Goal: Information Seeking & Learning: Check status

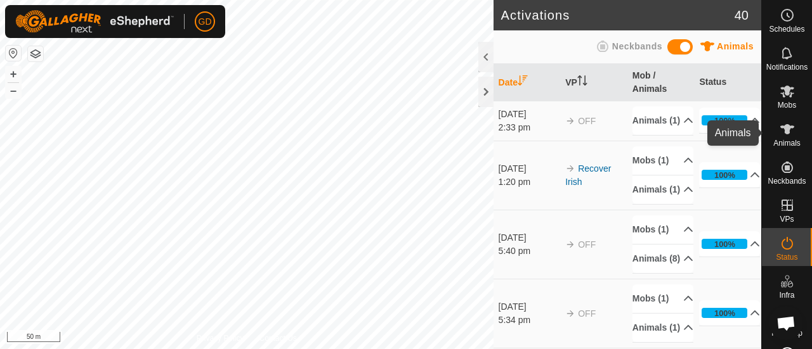
click at [779, 133] on icon at bounding box center [786, 129] width 15 height 15
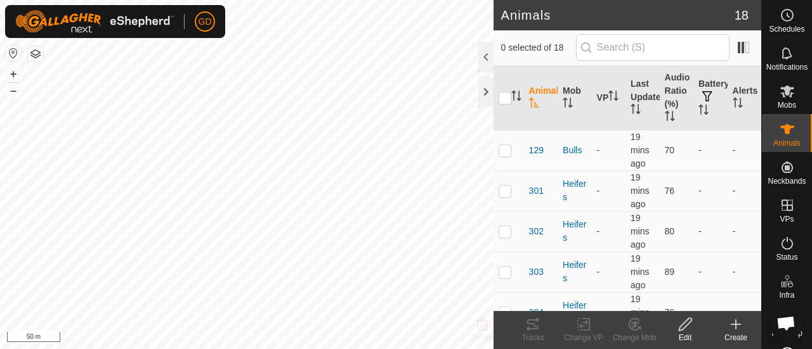
click at [736, 325] on icon at bounding box center [735, 325] width 9 height 0
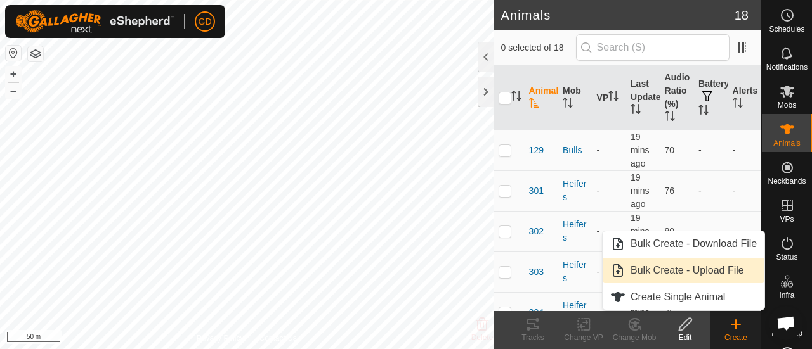
click at [689, 263] on link "Bulk Create - Upload File" at bounding box center [683, 270] width 162 height 25
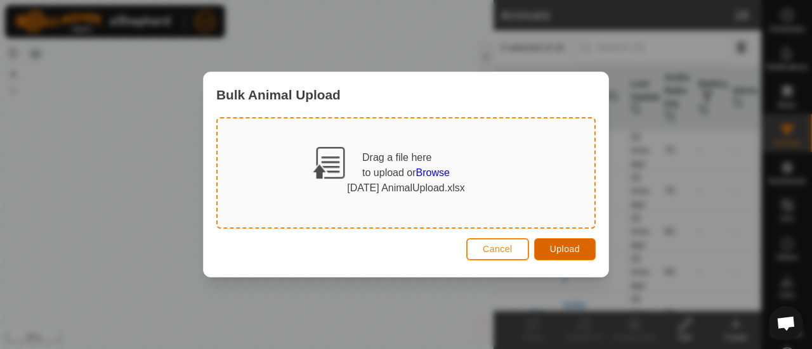
click at [559, 245] on span "Upload" at bounding box center [565, 249] width 30 height 10
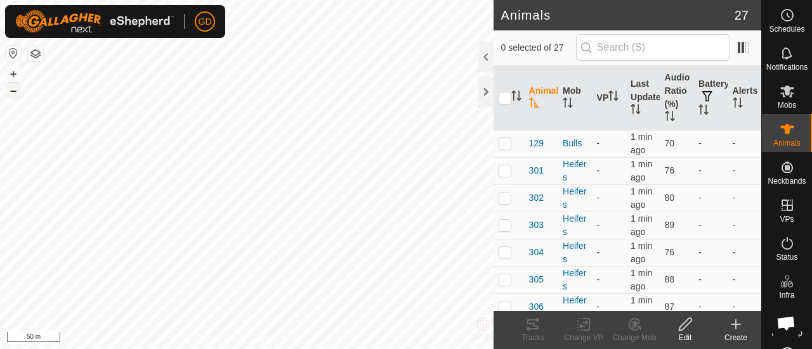
click at [14, 89] on button "–" at bounding box center [13, 90] width 15 height 15
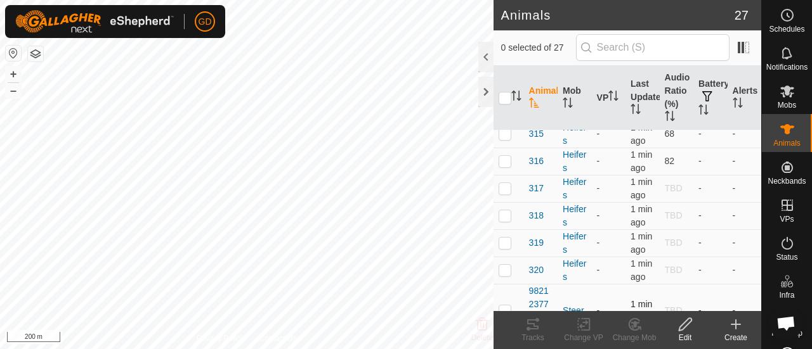
scroll to position [529, 0]
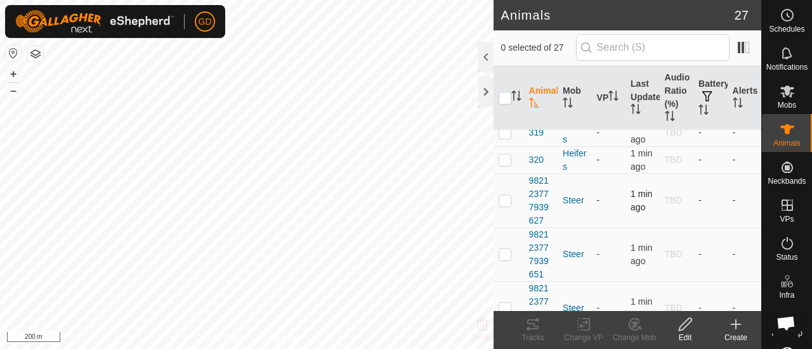
click at [508, 201] on td at bounding box center [508, 201] width 30 height 54
click at [503, 197] on p-checkbox at bounding box center [504, 200] width 13 height 10
checkbox input "false"
click at [782, 89] on icon at bounding box center [787, 92] width 14 height 12
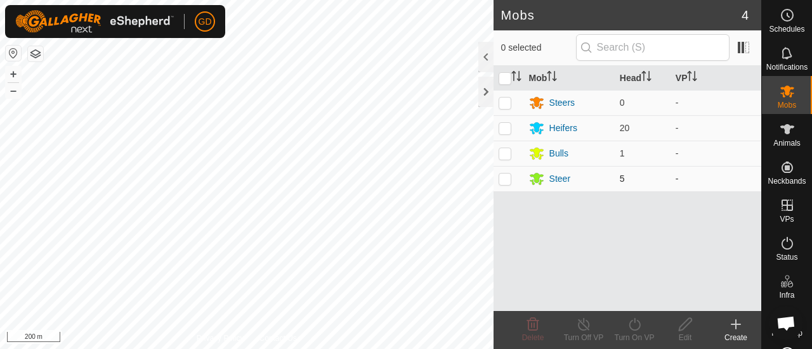
click at [505, 179] on p-checkbox at bounding box center [504, 179] width 13 height 10
checkbox input "true"
click at [680, 327] on icon at bounding box center [685, 324] width 16 height 15
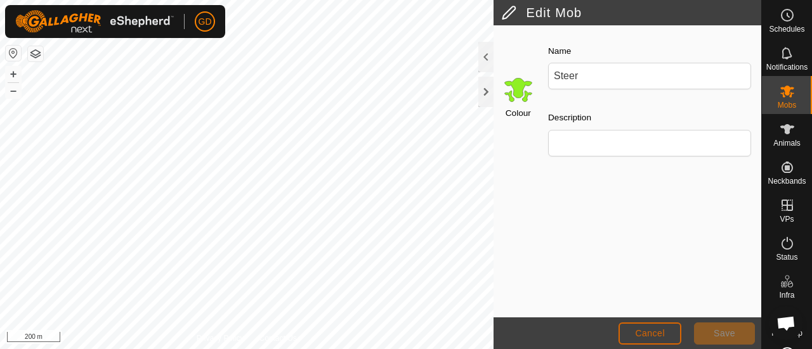
click at [650, 334] on span "Cancel" at bounding box center [650, 333] width 30 height 10
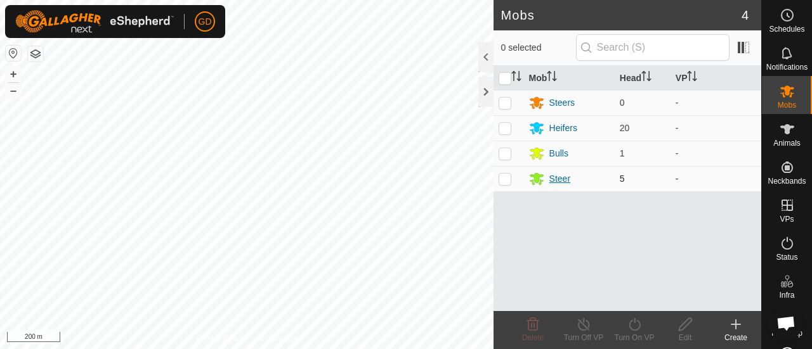
click at [562, 178] on div "Steer" at bounding box center [559, 178] width 21 height 13
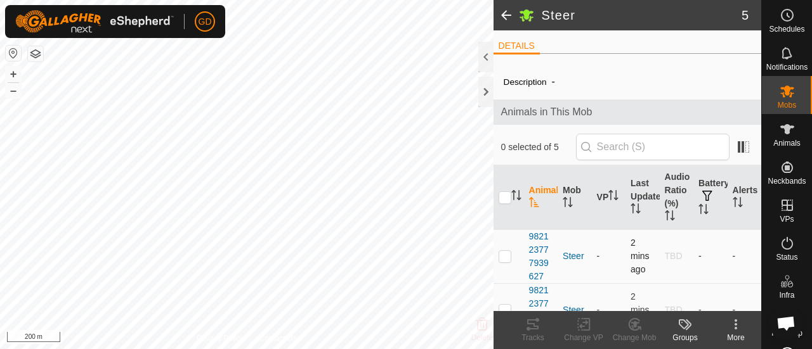
click at [506, 254] on p-checkbox at bounding box center [504, 256] width 13 height 10
checkbox input "true"
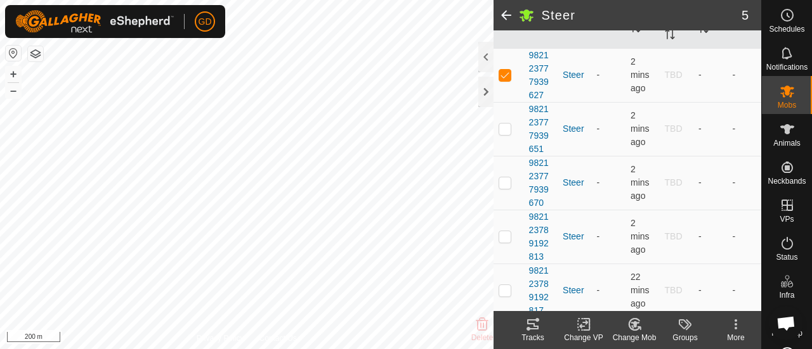
scroll to position [185, 0]
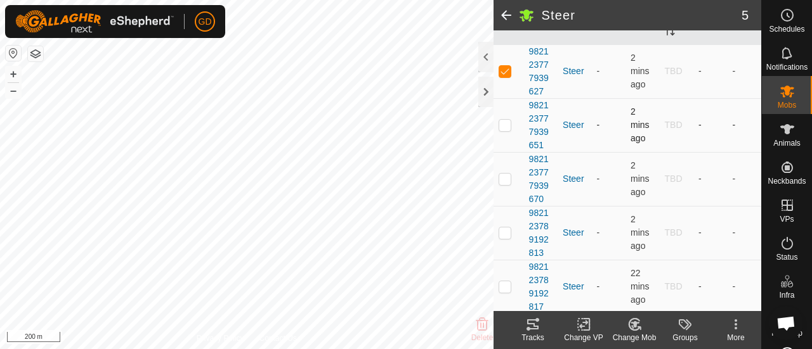
click at [505, 126] on p-checkbox at bounding box center [504, 125] width 13 height 10
checkbox input "true"
click at [507, 179] on p-checkbox at bounding box center [504, 179] width 13 height 10
checkbox input "true"
click at [506, 231] on p-checkbox at bounding box center [504, 233] width 13 height 10
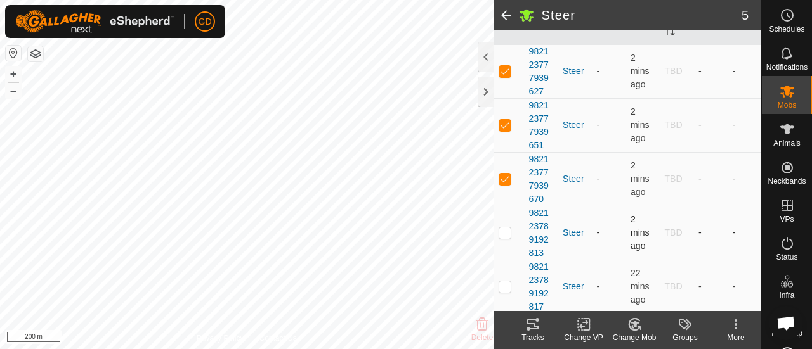
checkbox input "true"
click at [505, 284] on p-checkbox at bounding box center [504, 287] width 13 height 10
checkbox input "true"
click at [626, 325] on icon at bounding box center [634, 324] width 16 height 15
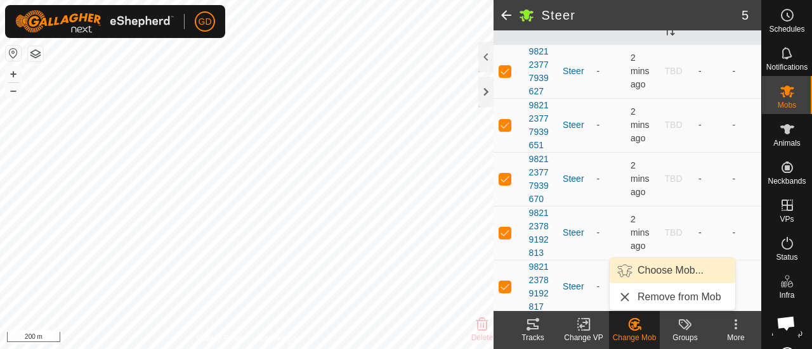
click at [655, 269] on link "Choose Mob..." at bounding box center [672, 270] width 126 height 25
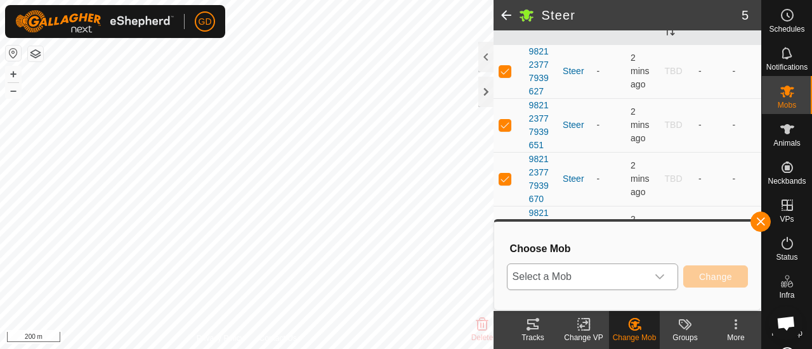
click at [655, 269] on div "dropdown trigger" at bounding box center [659, 276] width 25 height 25
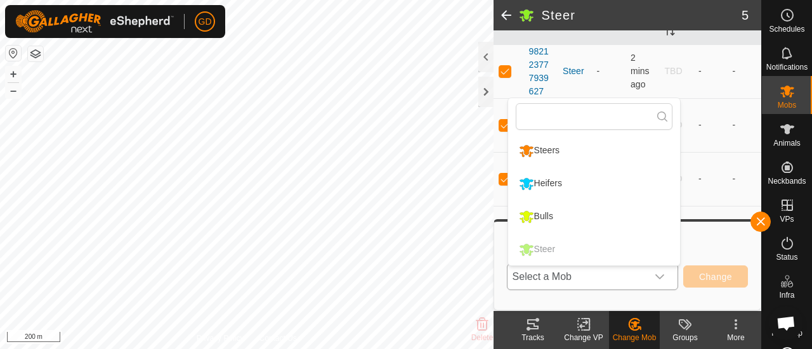
click at [554, 151] on li "Steers" at bounding box center [594, 151] width 172 height 32
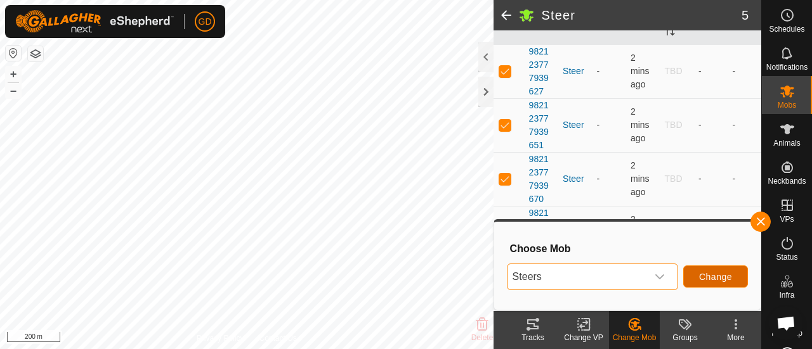
click at [715, 276] on span "Change" at bounding box center [715, 277] width 33 height 10
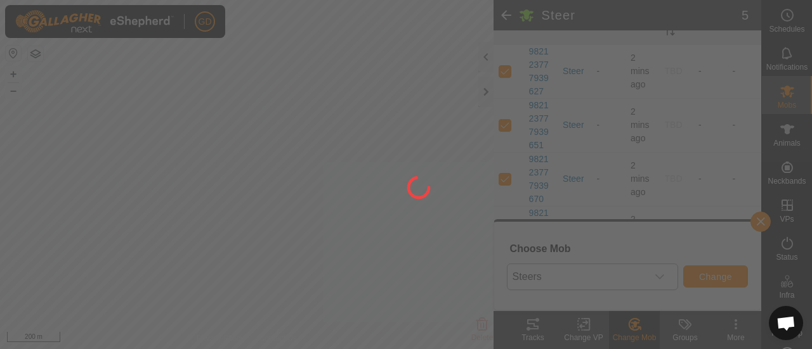
checkbox input "false"
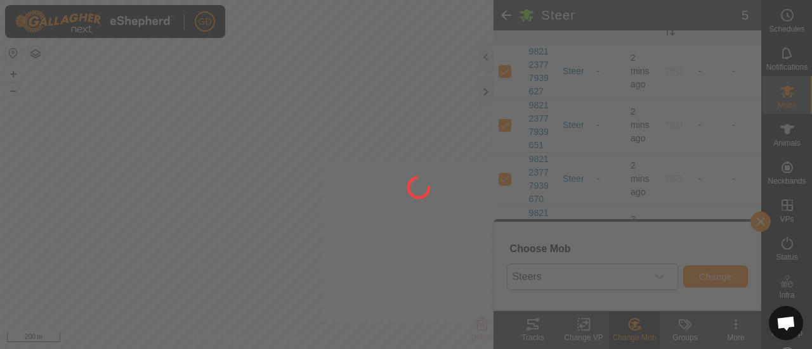
checkbox input "false"
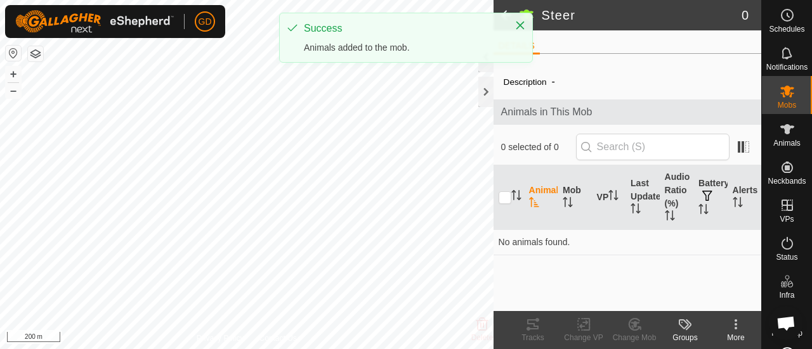
scroll to position [0, 0]
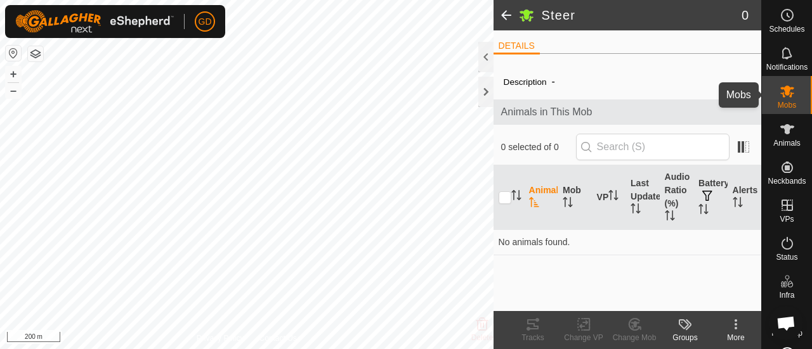
click at [785, 90] on icon at bounding box center [786, 91] width 15 height 15
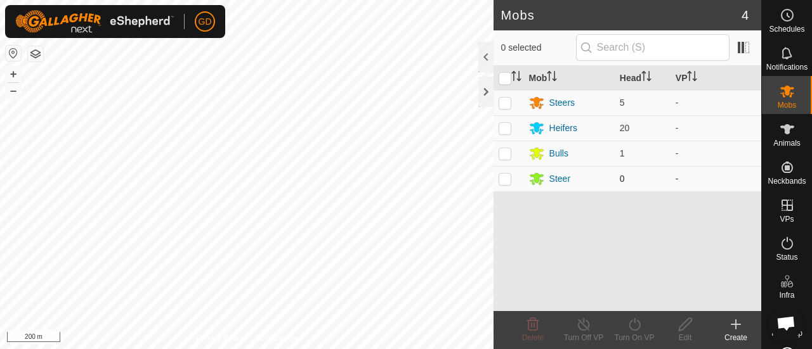
click at [504, 179] on p-checkbox at bounding box center [504, 179] width 13 height 10
click at [534, 327] on icon at bounding box center [533, 324] width 12 height 13
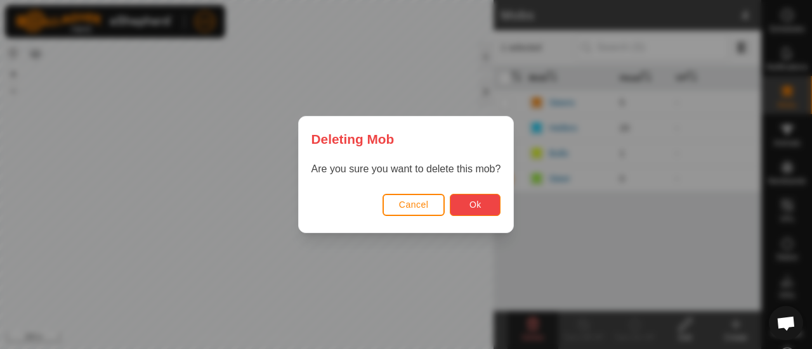
click at [468, 201] on button "Ok" at bounding box center [475, 205] width 51 height 22
checkbox input "false"
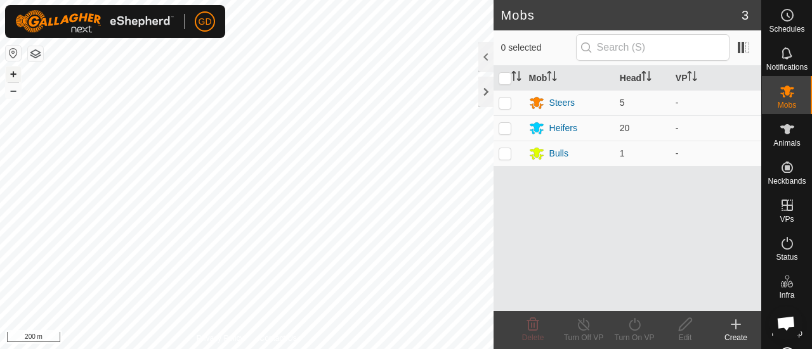
click at [13, 71] on button "+" at bounding box center [13, 74] width 15 height 15
click at [285, 349] on html "GD Schedules Notifications Mobs Animals Neckbands VPs Status Infra Heatmap Help…" at bounding box center [406, 174] width 812 height 349
click at [13, 74] on button "+" at bounding box center [13, 74] width 15 height 15
click at [18, 91] on button "–" at bounding box center [13, 90] width 15 height 15
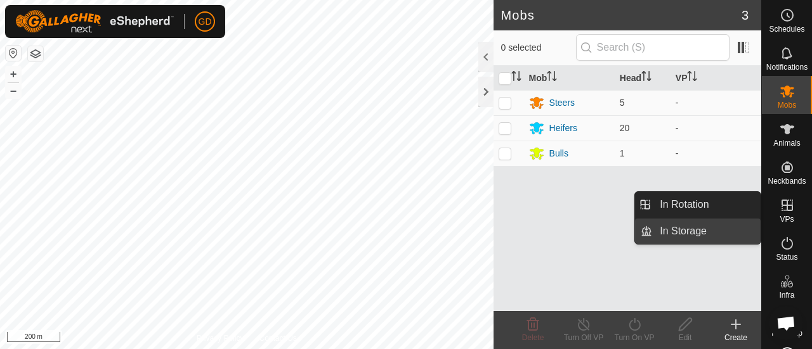
click at [696, 229] on link "In Storage" at bounding box center [706, 231] width 108 height 25
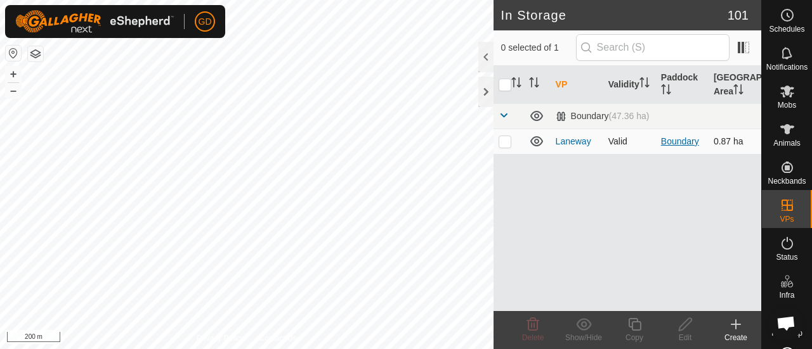
click at [673, 139] on link "Boundary" at bounding box center [680, 141] width 38 height 10
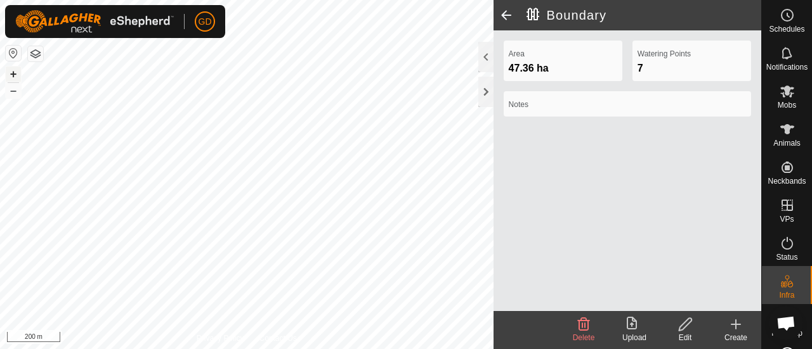
click at [12, 73] on button "+" at bounding box center [13, 74] width 15 height 15
click at [12, 93] on button "–" at bounding box center [13, 90] width 15 height 15
click at [14, 93] on button "–" at bounding box center [13, 90] width 15 height 15
click at [779, 48] on icon at bounding box center [786, 53] width 15 height 15
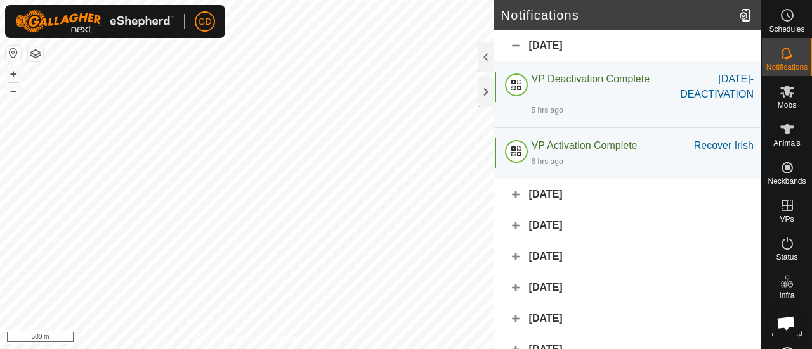
click at [515, 196] on div "[DATE]" at bounding box center [627, 194] width 268 height 31
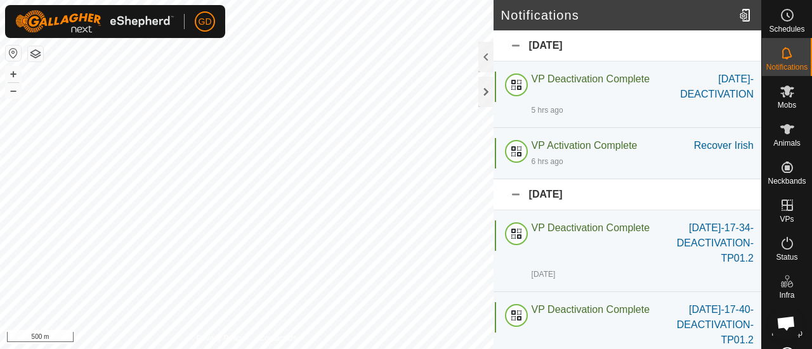
click at [515, 196] on div "[DATE]" at bounding box center [627, 194] width 268 height 31
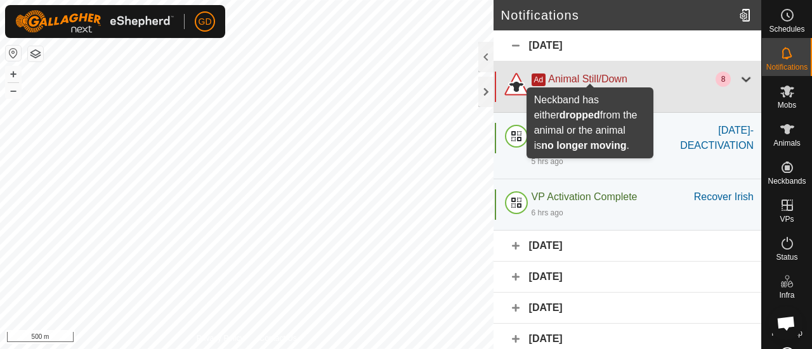
click at [564, 79] on span "Animal Still/Down" at bounding box center [587, 79] width 79 height 11
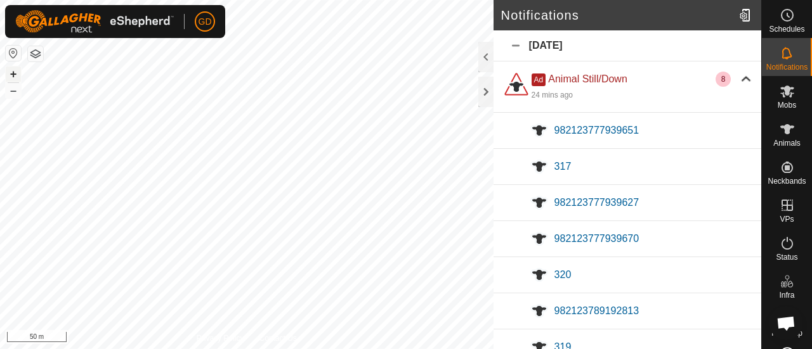
click at [14, 74] on button "+" at bounding box center [13, 74] width 15 height 15
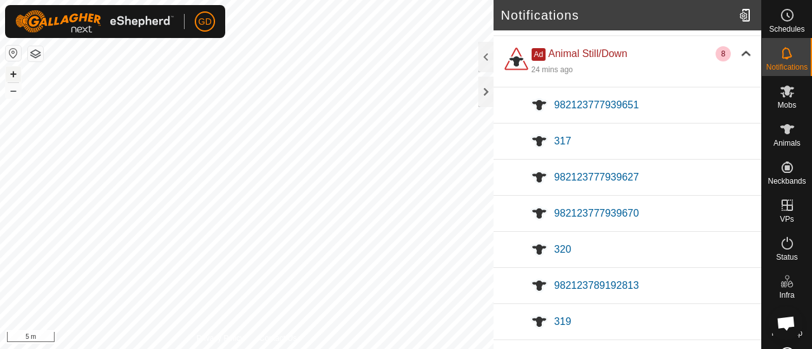
scroll to position [18, 0]
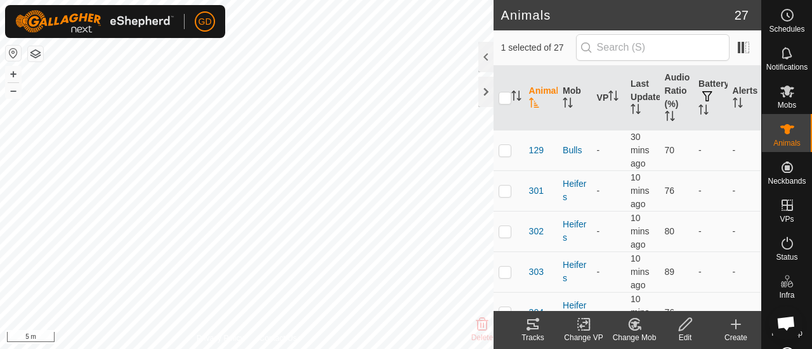
click at [531, 326] on icon at bounding box center [532, 324] width 15 height 15
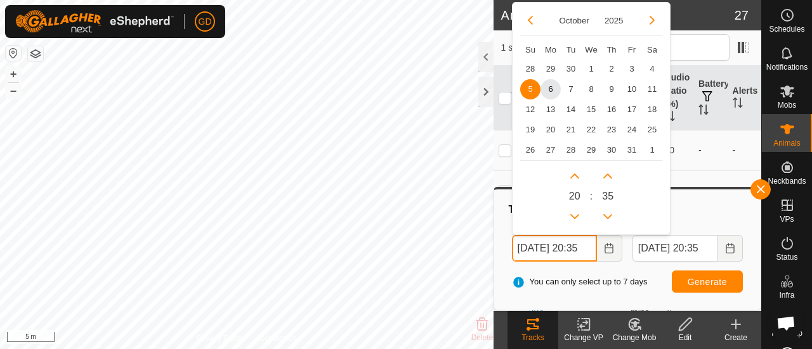
click at [526, 250] on input "[DATE] 20:35" at bounding box center [554, 248] width 85 height 27
drag, startPoint x: 587, startPoint y: 248, endPoint x: 577, endPoint y: 249, distance: 9.5
click at [577, 249] on input "[DATE] 20:35" at bounding box center [554, 248] width 85 height 27
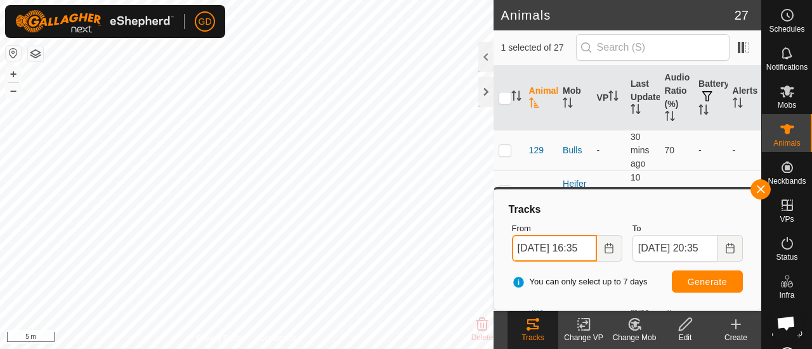
type input "[DATE] 16:35"
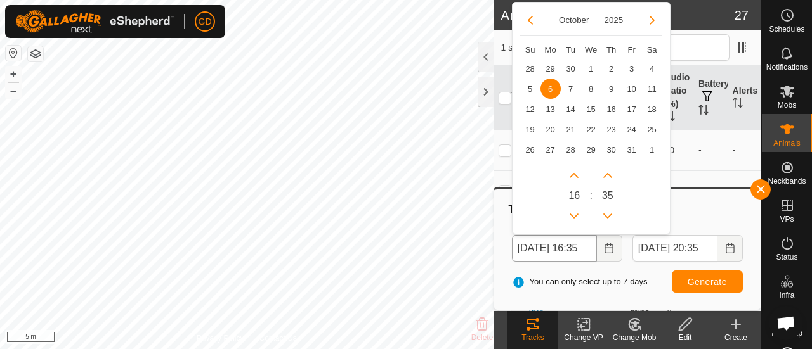
scroll to position [0, 0]
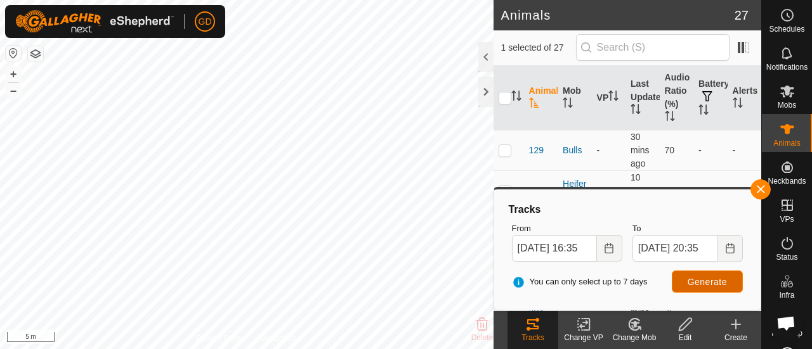
click at [705, 281] on span "Generate" at bounding box center [706, 282] width 39 height 10
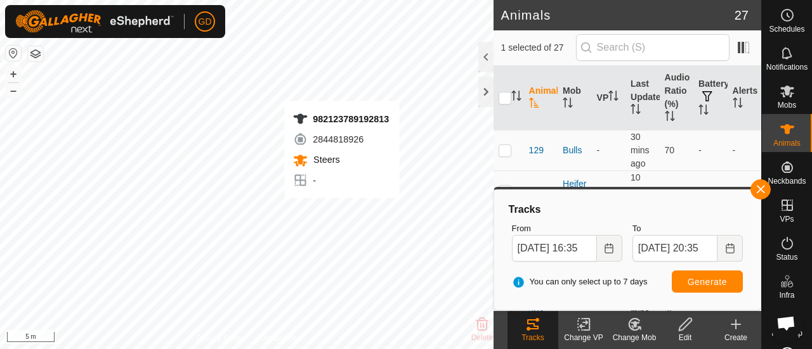
checkbox input "true"
checkbox input "false"
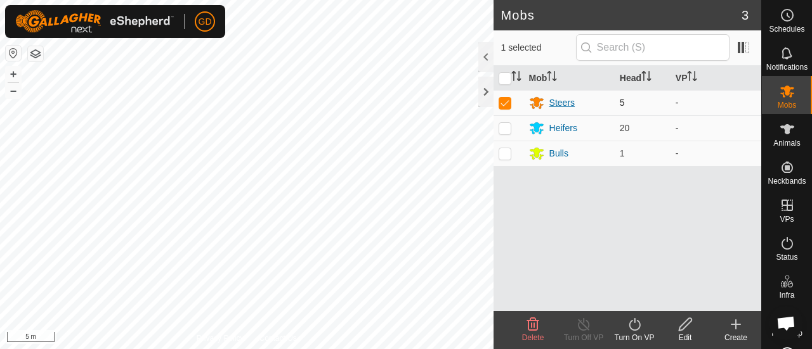
click at [556, 101] on div "Steers" at bounding box center [561, 102] width 25 height 13
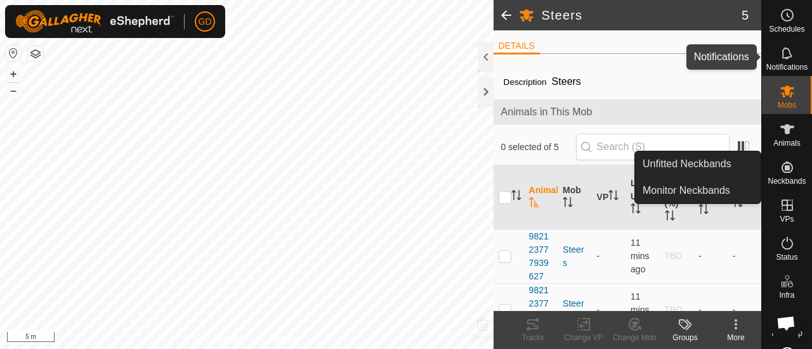
click at [780, 56] on icon at bounding box center [786, 53] width 15 height 15
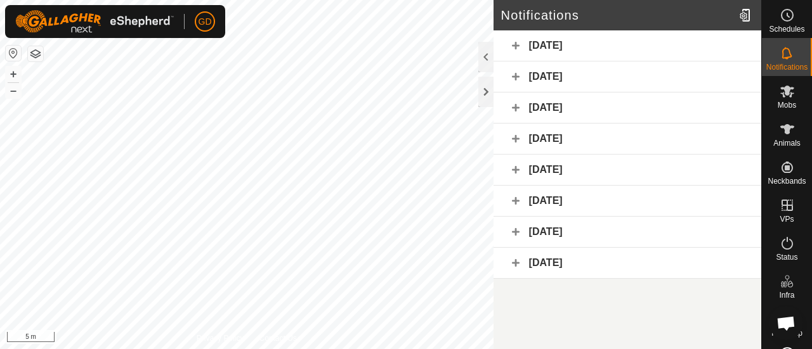
click at [517, 45] on div "[DATE]" at bounding box center [627, 45] width 268 height 31
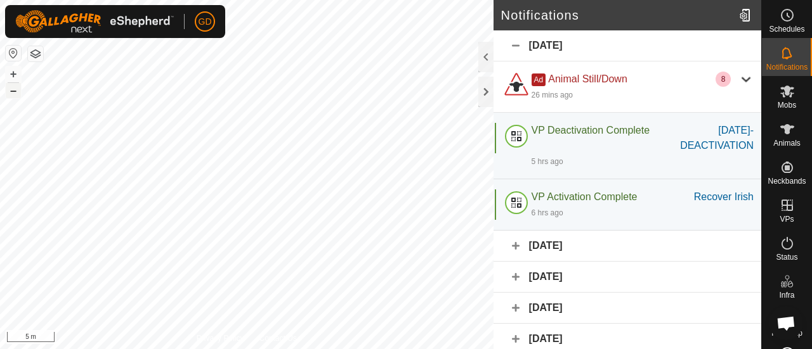
click at [15, 92] on button "–" at bounding box center [13, 90] width 15 height 15
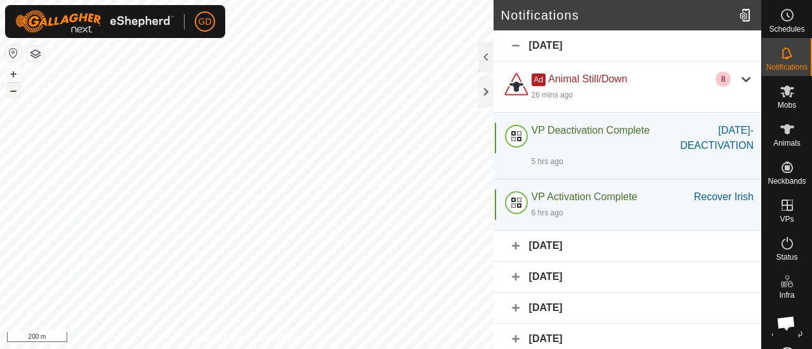
click at [15, 92] on button "–" at bounding box center [13, 90] width 15 height 15
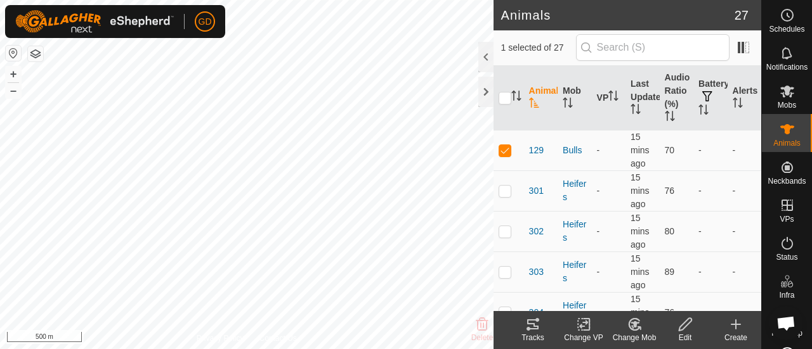
click at [534, 325] on icon at bounding box center [532, 325] width 11 height 10
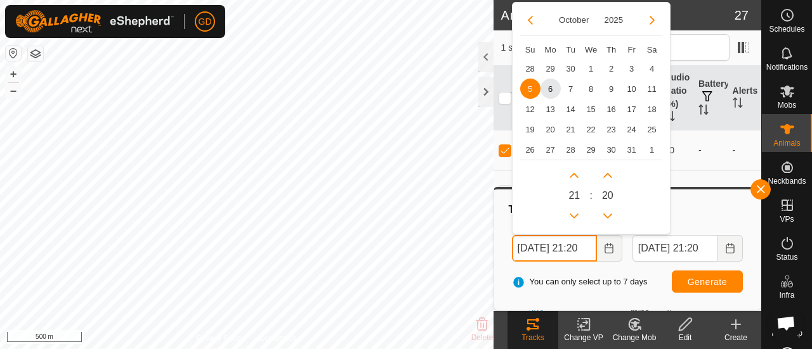
click at [526, 250] on input "05 Oct, 2025 21:20" at bounding box center [554, 248] width 85 height 27
click at [587, 246] on input "06 Oct, 2025 21:20" at bounding box center [554, 248] width 85 height 27
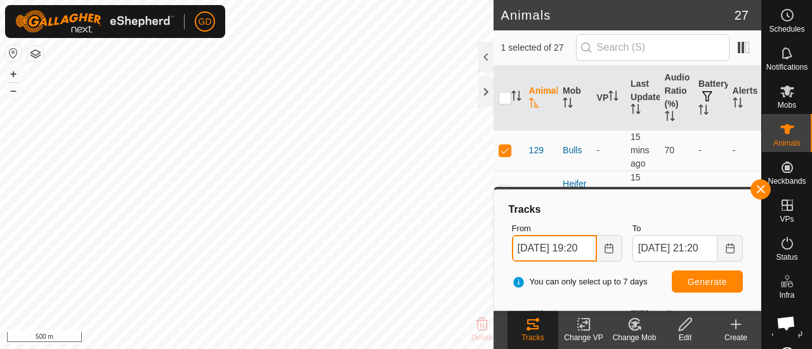
type input "06 Oct, 2025 19:20"
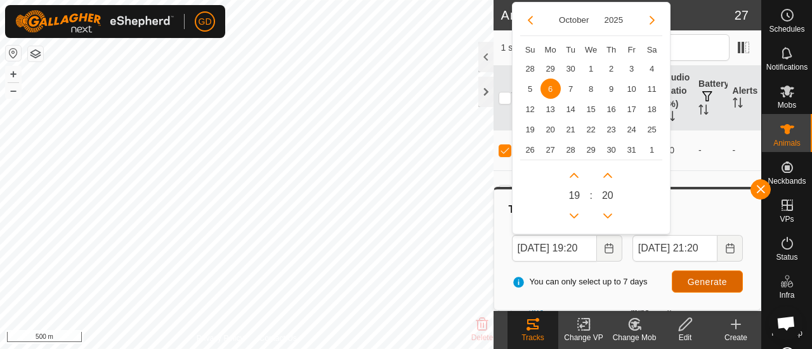
click at [706, 280] on span "Generate" at bounding box center [706, 282] width 39 height 10
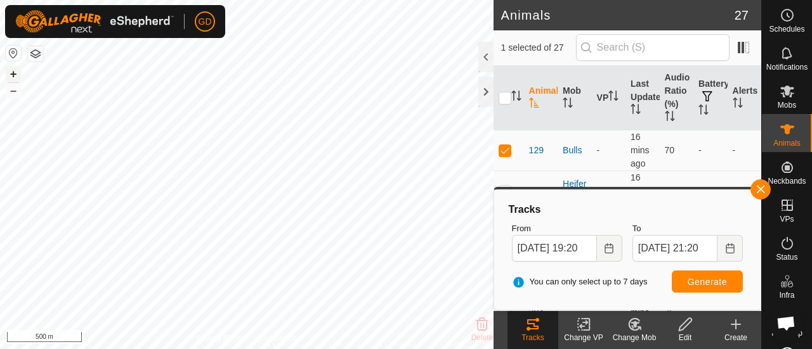
click at [13, 75] on button "+" at bounding box center [13, 74] width 15 height 15
click at [13, 94] on button "–" at bounding box center [13, 90] width 15 height 15
